Goal: Task Accomplishment & Management: Manage account settings

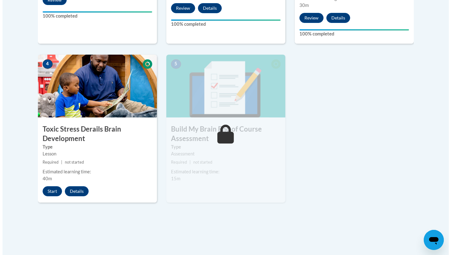
scroll to position [318, 0]
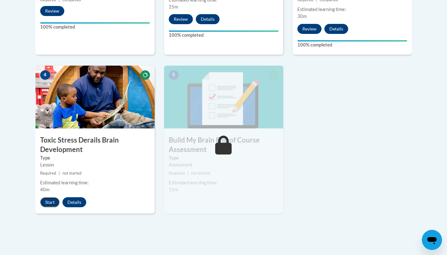
click at [47, 202] on button "Start" at bounding box center [49, 202] width 19 height 10
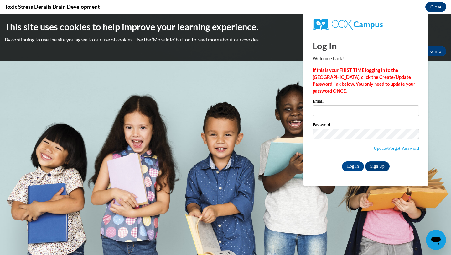
scroll to position [0, 0]
type input "[EMAIL_ADDRESS][DOMAIN_NAME]"
click at [352, 167] on input "Log In" at bounding box center [353, 166] width 22 height 10
